Goal: Task Accomplishment & Management: Use online tool/utility

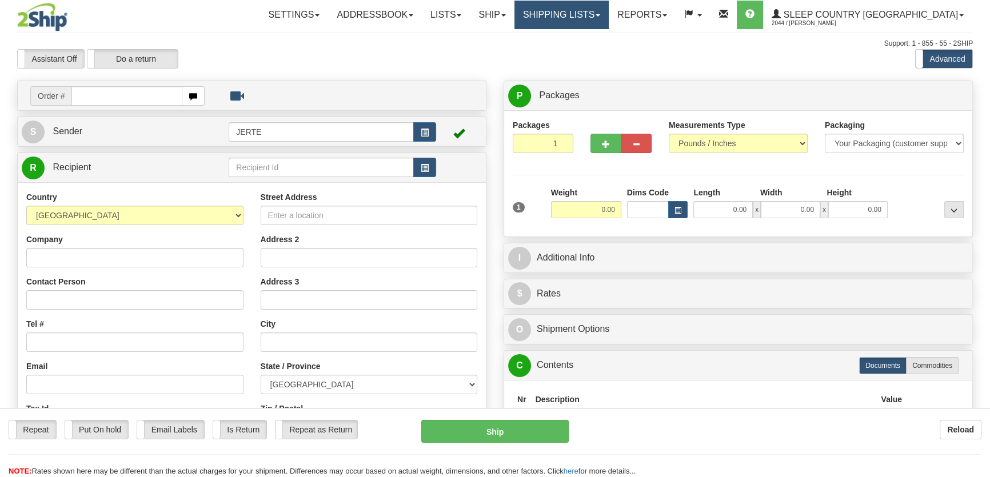
click at [593, 14] on link "Shipping lists" at bounding box center [561, 15] width 94 height 29
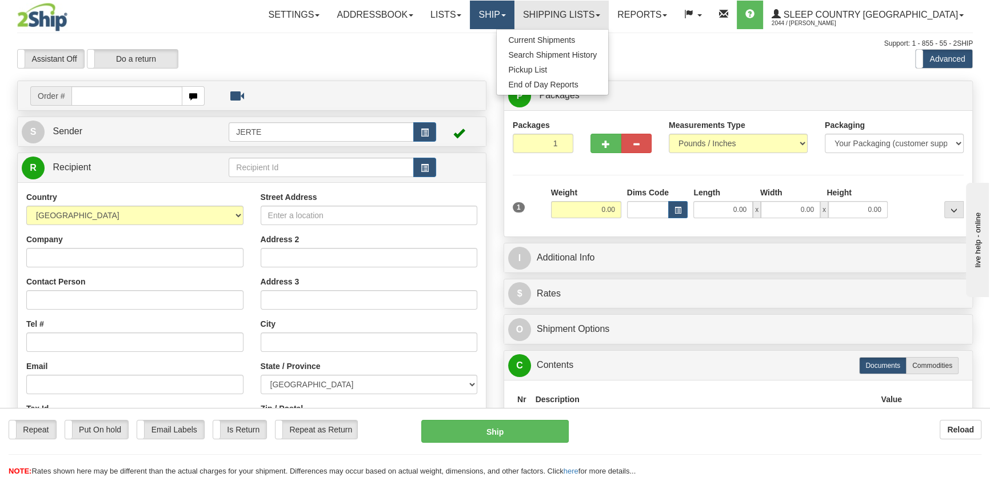
click at [514, 11] on link "Ship" at bounding box center [492, 15] width 44 height 29
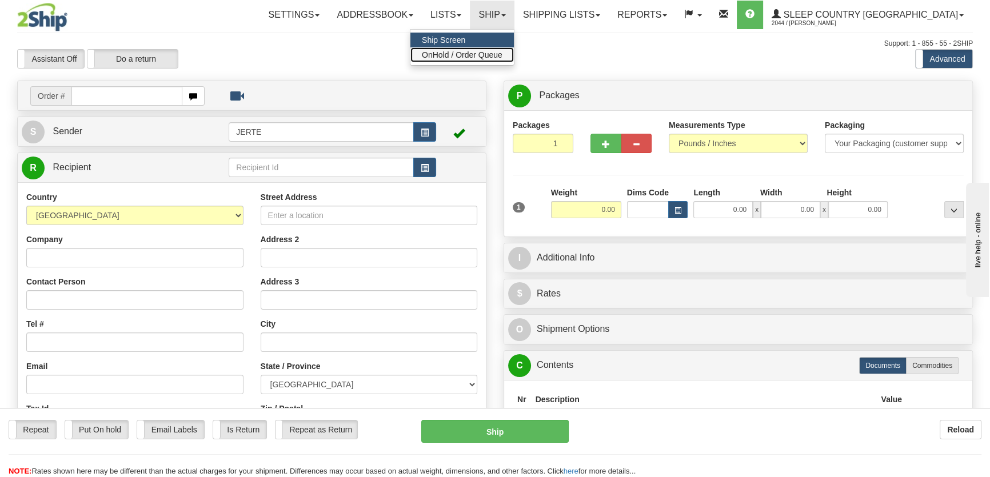
click at [502, 52] on span "OnHold / Order Queue" at bounding box center [462, 54] width 81 height 9
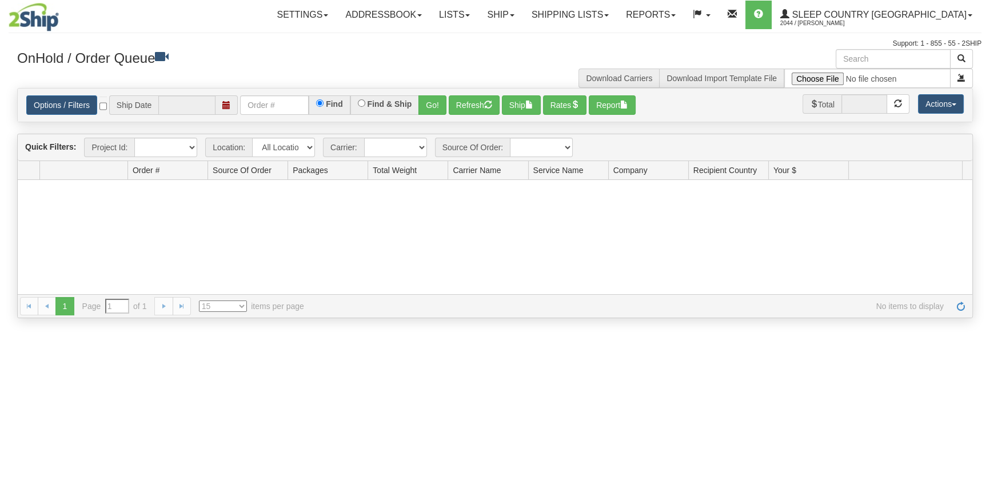
type input "[DATE]"
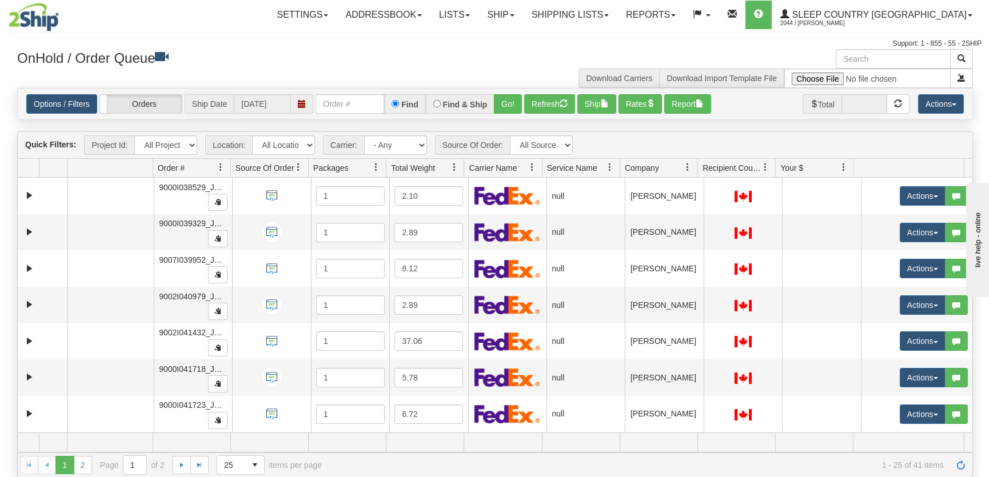
click at [667, 171] on span "Company" at bounding box center [653, 167] width 69 height 19
click at [949, 101] on button "Actions" at bounding box center [941, 103] width 46 height 19
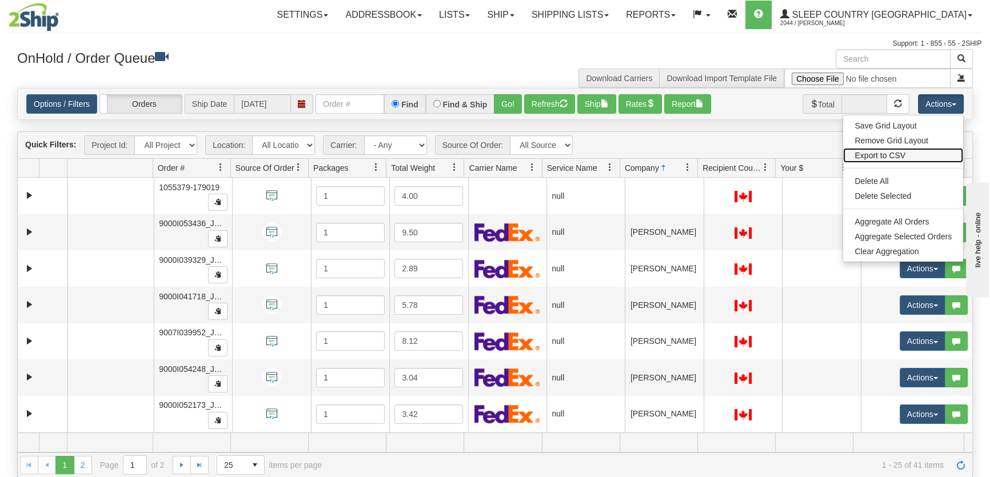
click at [898, 155] on link "Export to CSV" at bounding box center [903, 155] width 120 height 15
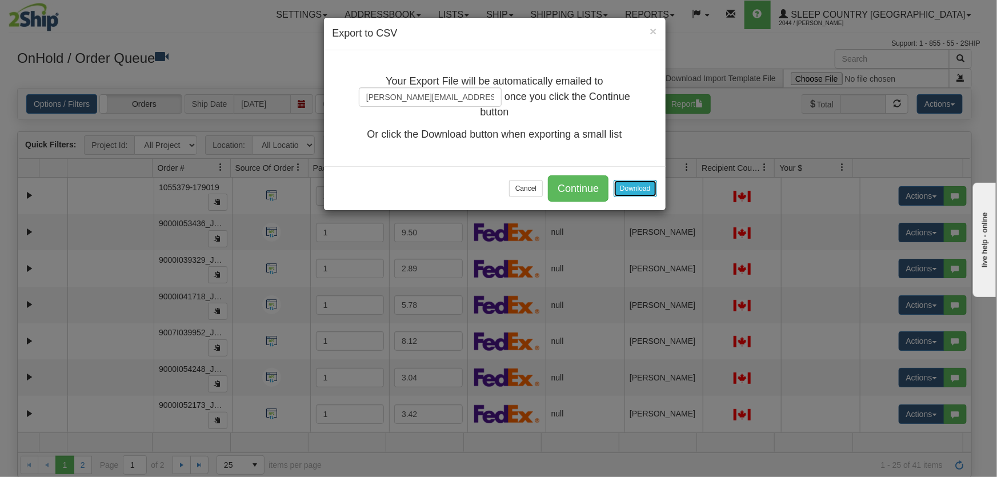
click at [639, 190] on button "Download" at bounding box center [635, 188] width 43 height 17
click at [538, 183] on button "Cancel" at bounding box center [526, 188] width 34 height 17
